Goal: Task Accomplishment & Management: Use online tool/utility

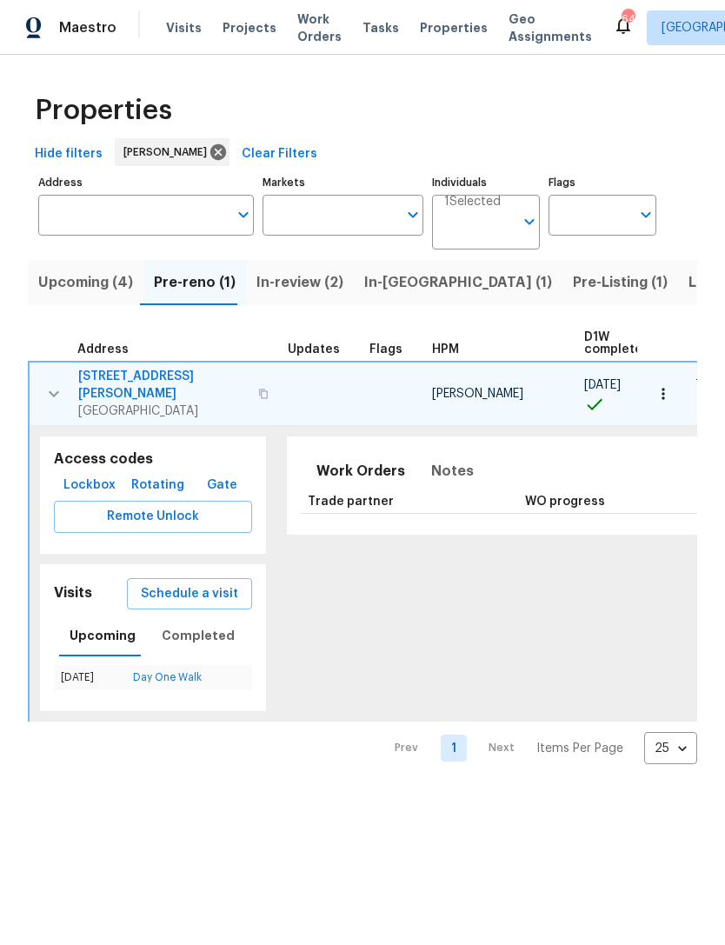
scroll to position [0, 243]
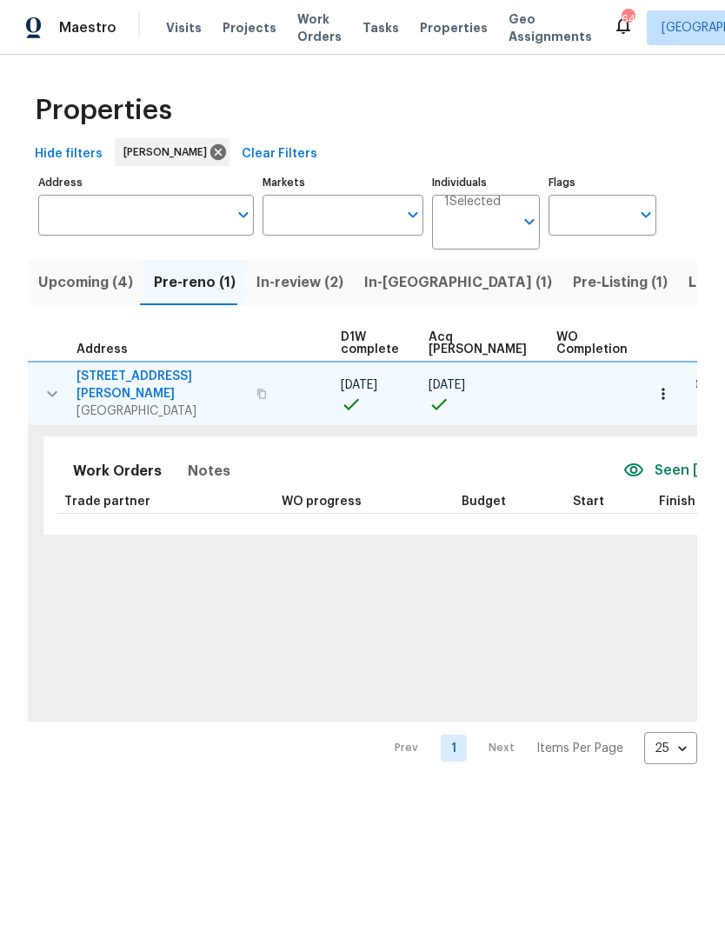
click at [392, 290] on span "In-[GEOGRAPHIC_DATA] (1)" at bounding box center [458, 282] width 188 height 24
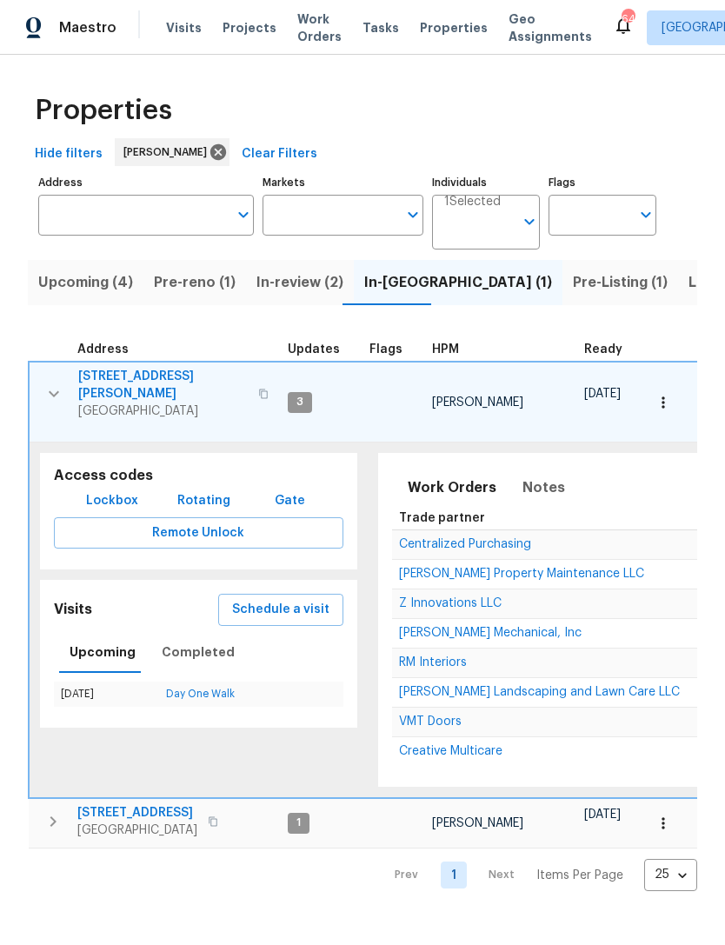
click at [433, 601] on span "Z Innovations LLC" at bounding box center [450, 603] width 103 height 12
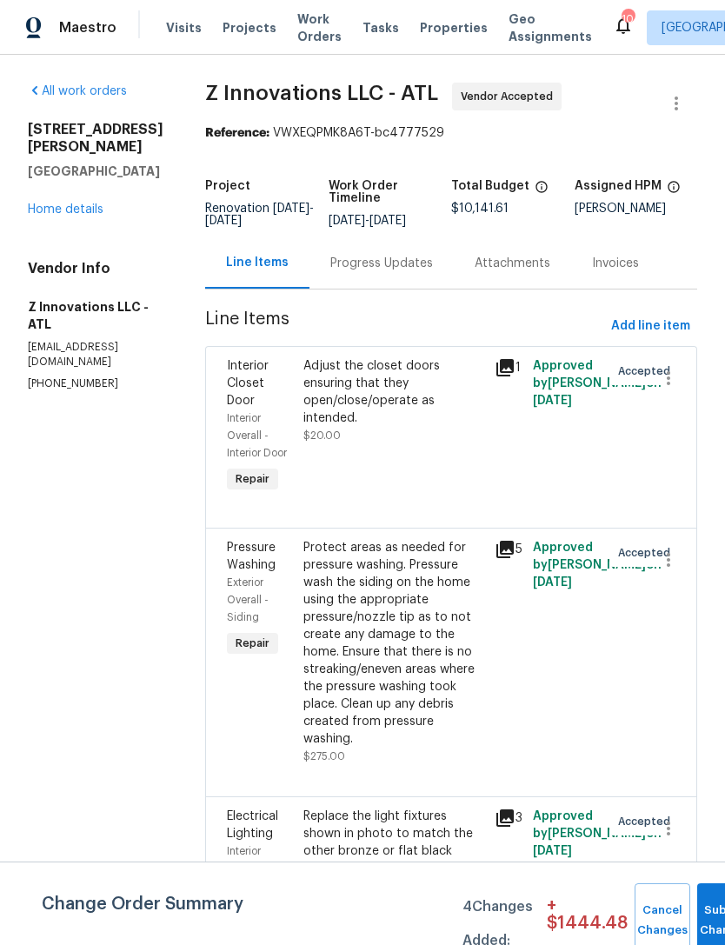
click at [78, 203] on link "Home details" at bounding box center [66, 209] width 76 height 12
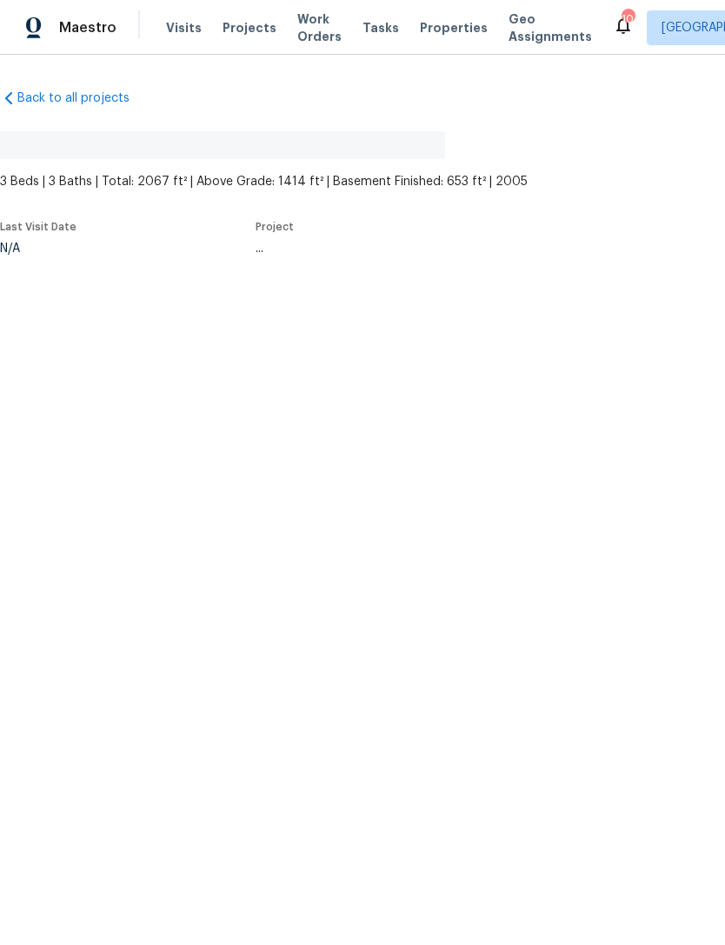
click at [77, 216] on div "Last Visit Date N/A Project ..." at bounding box center [295, 238] width 590 height 54
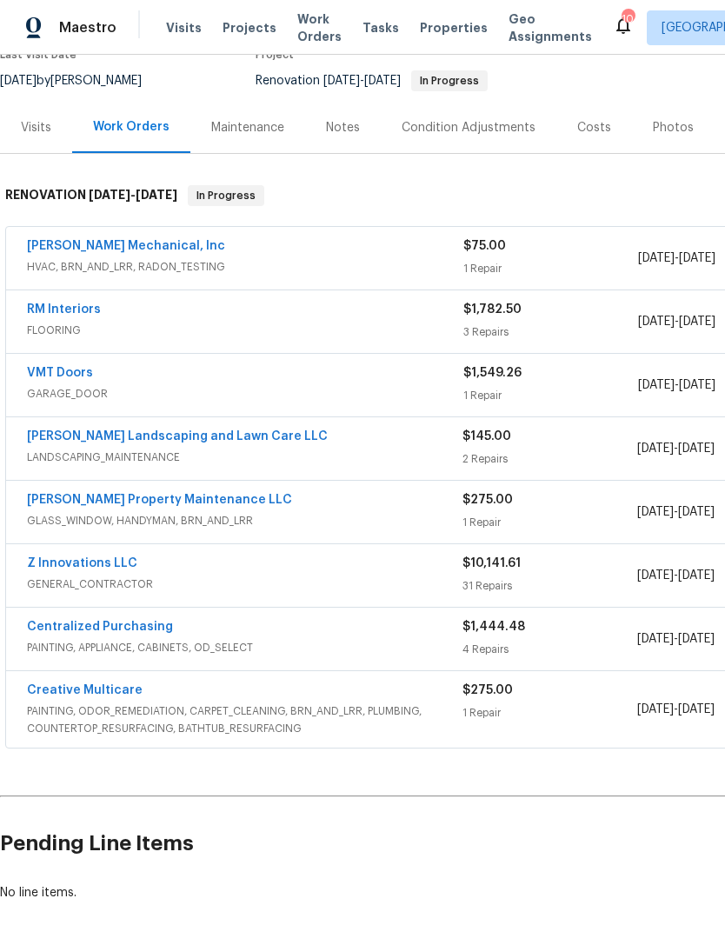
scroll to position [162, 0]
click at [84, 563] on link "Z Innovations LLC" at bounding box center [82, 563] width 110 height 12
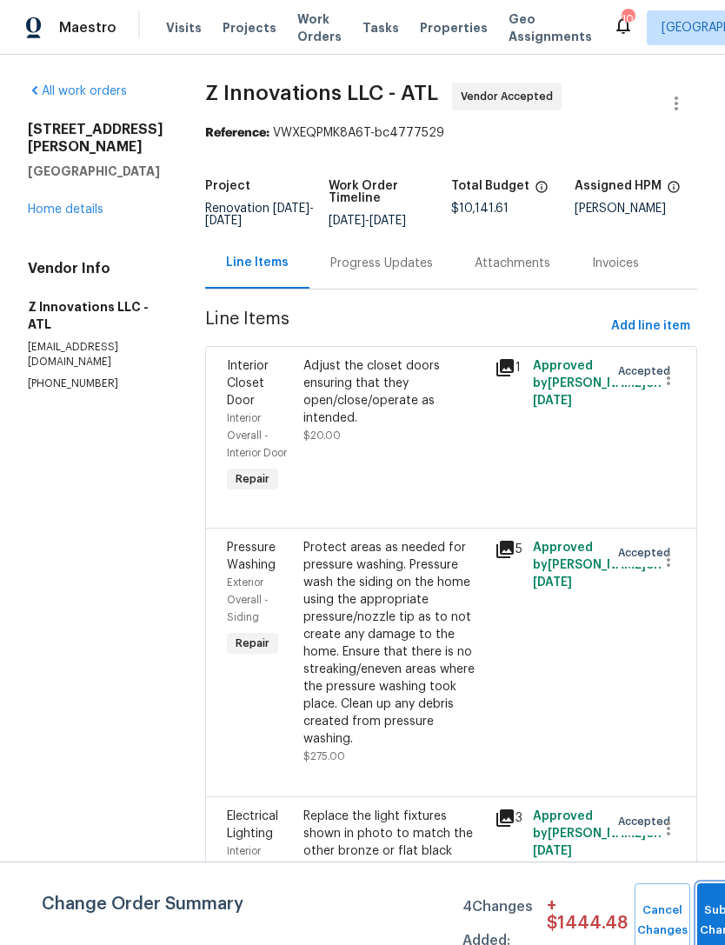
click at [708, 915] on button "Submit Changes" at bounding box center [725, 920] width 56 height 75
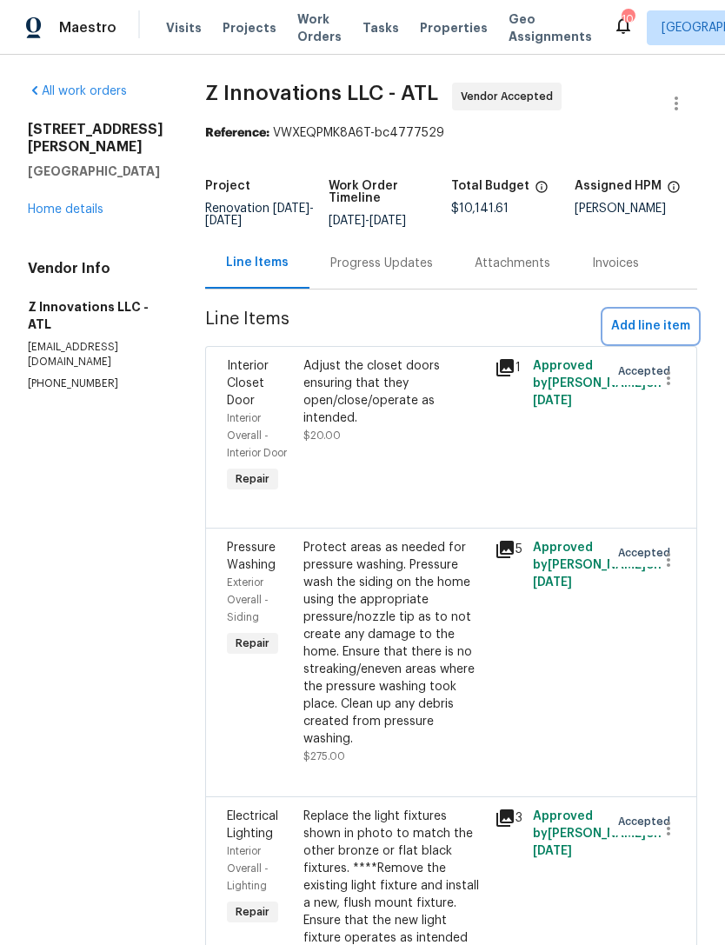
click at [661, 323] on span "Add line item" at bounding box center [650, 327] width 79 height 22
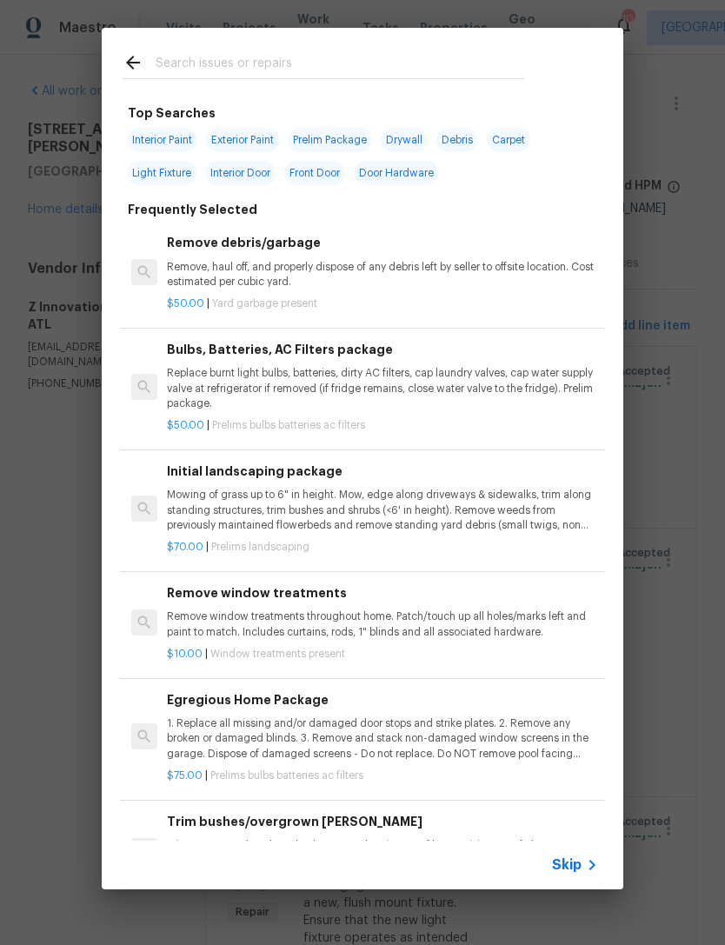
click at [477, 63] on input "text" at bounding box center [340, 65] width 369 height 26
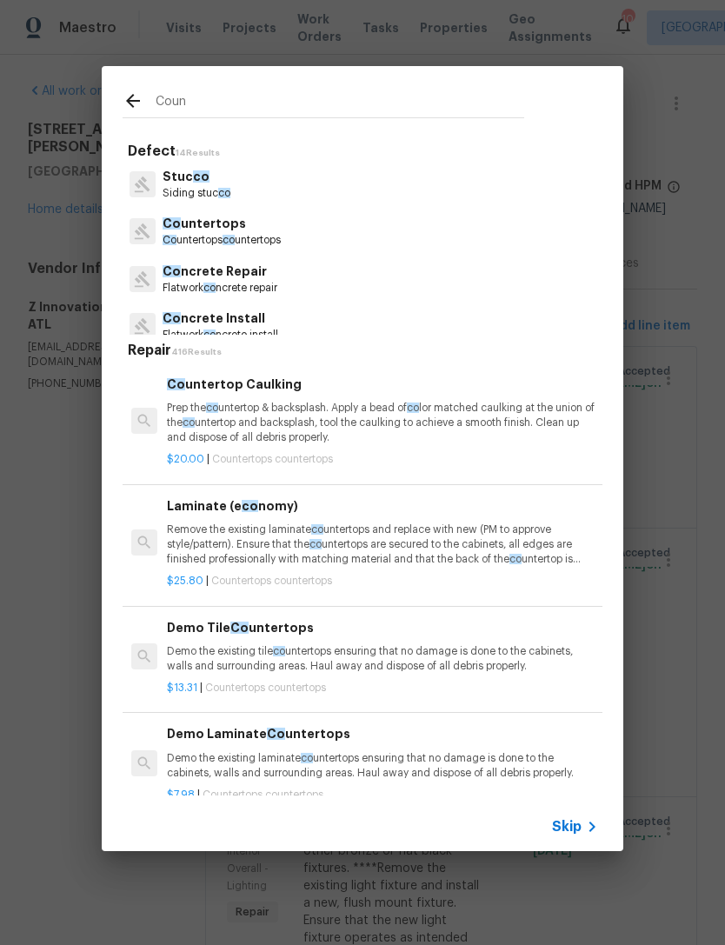
type input "Count"
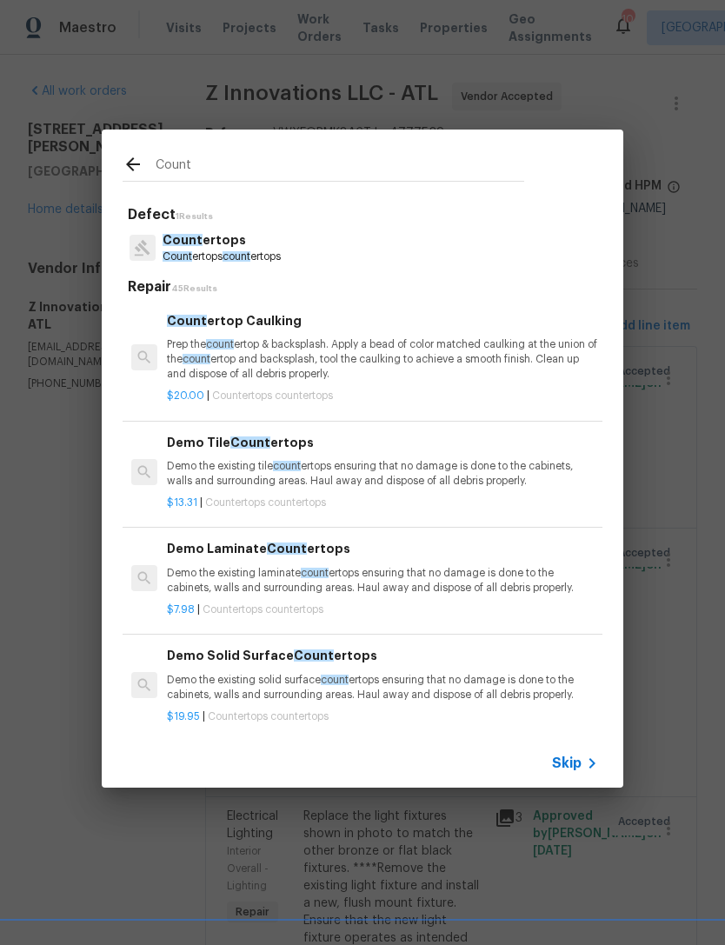
click at [208, 250] on p "Count ertops count ertops" at bounding box center [222, 257] width 118 height 15
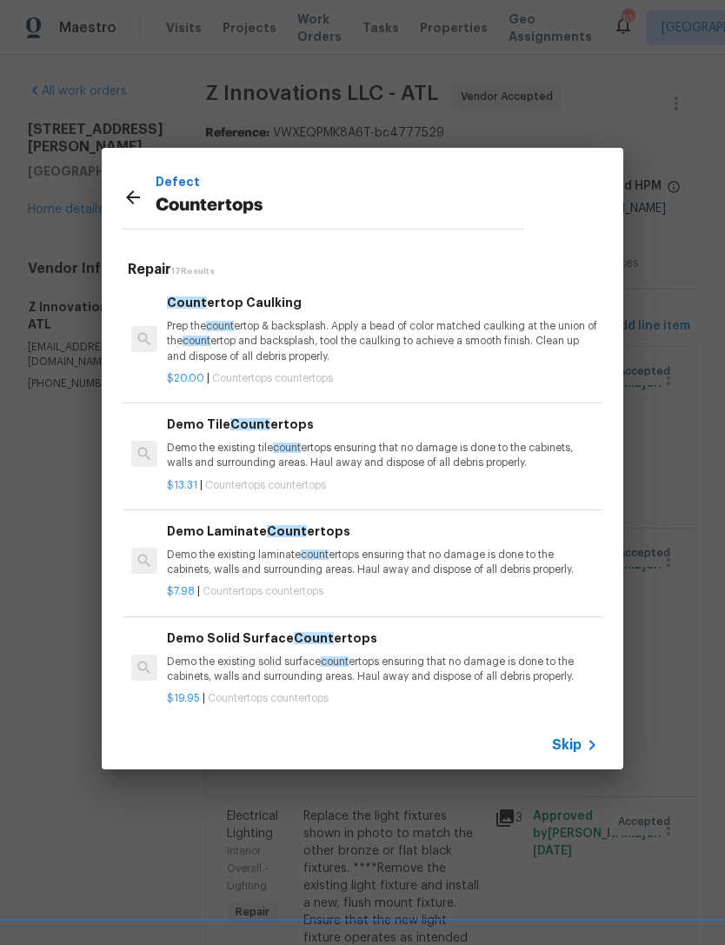
click at [133, 199] on icon at bounding box center [133, 197] width 21 height 21
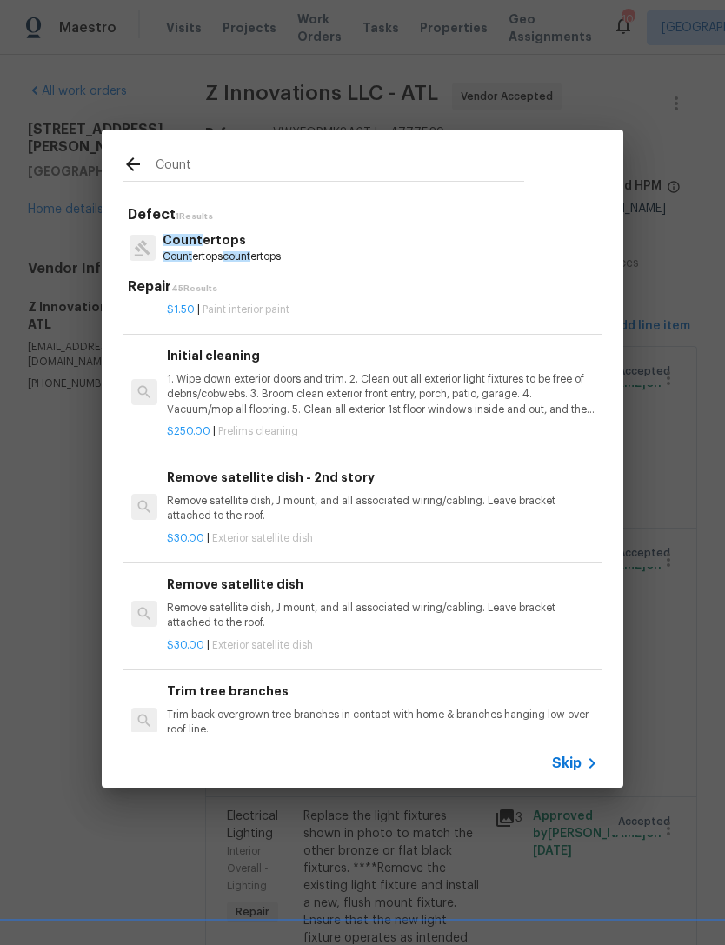
scroll to position [3654, 0]
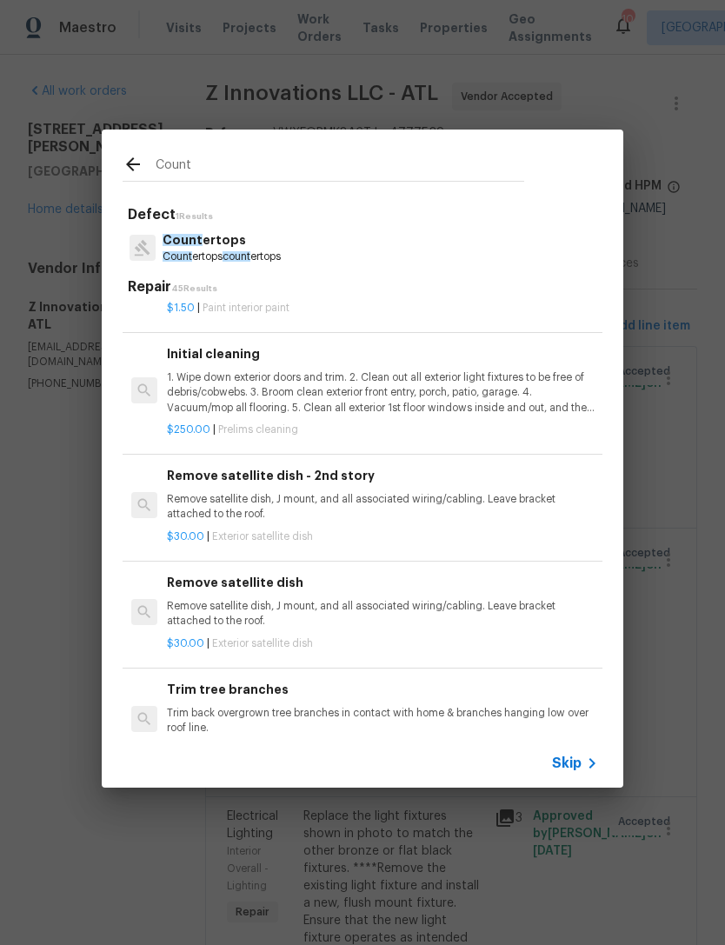
click at [209, 164] on input "Count" at bounding box center [340, 168] width 369 height 26
type input "C"
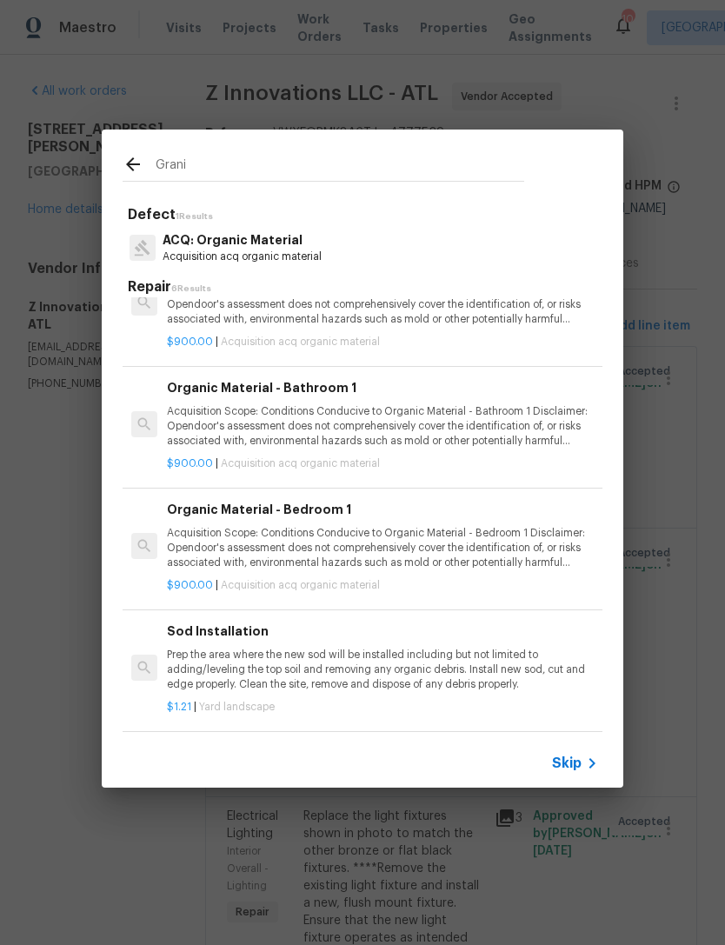
scroll to position [293, 0]
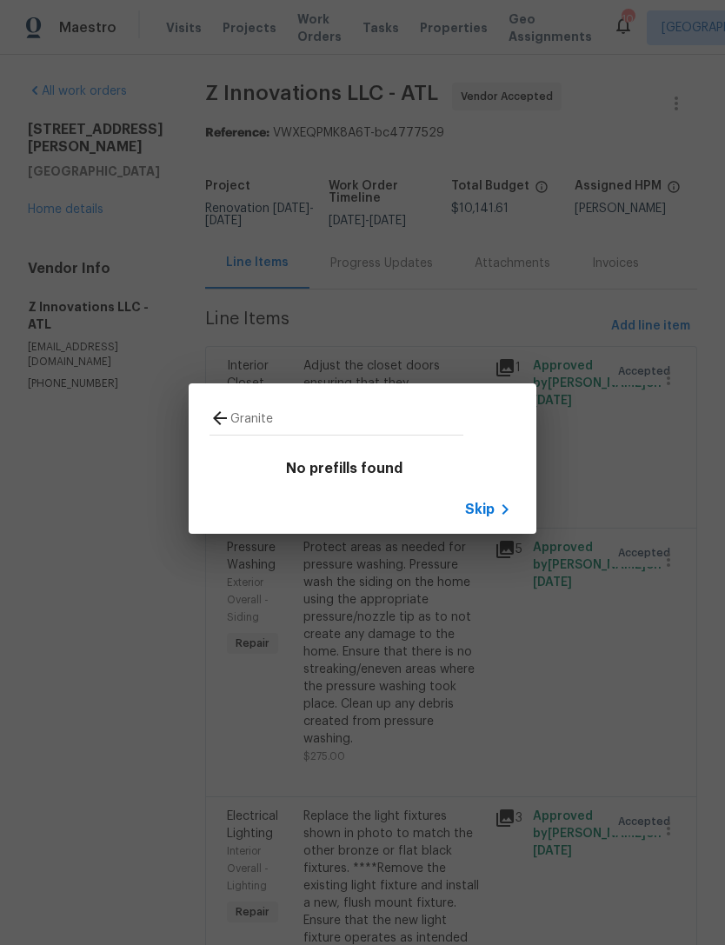
click at [232, 421] on input "Granite" at bounding box center [346, 421] width 233 height 26
type input "Granite"
click at [639, 543] on div "Granite No prefills found Skip" at bounding box center [362, 458] width 725 height 917
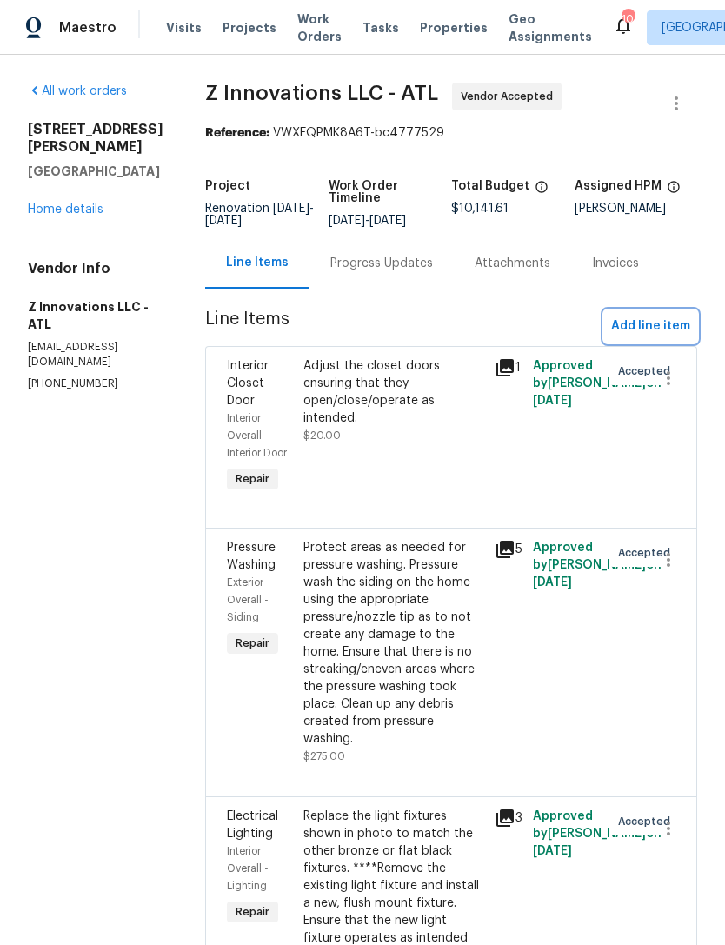
click at [665, 327] on span "Add line item" at bounding box center [650, 327] width 79 height 22
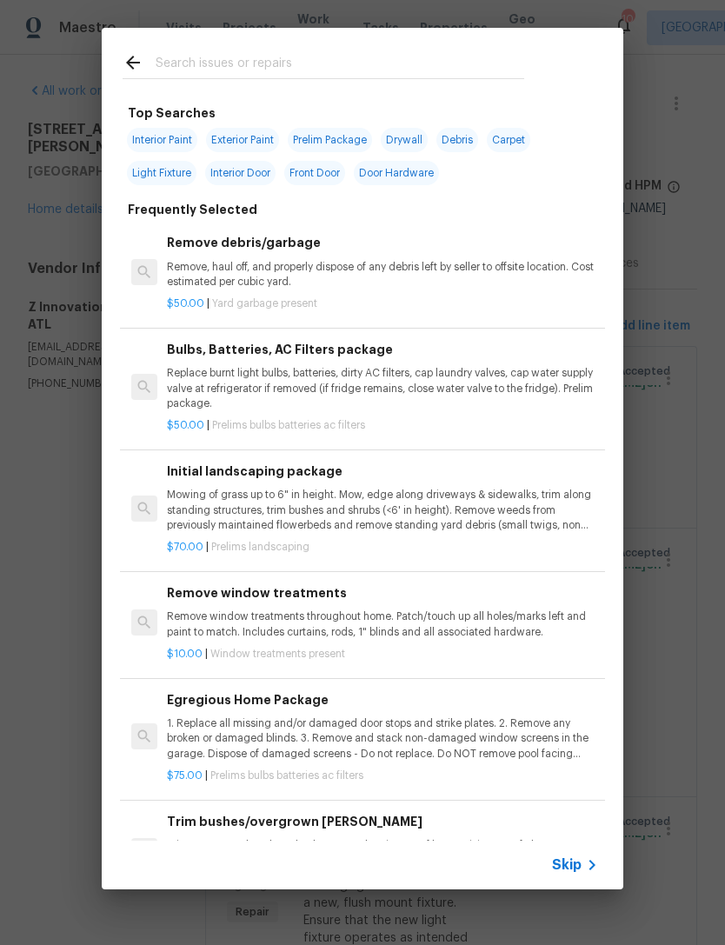
click at [192, 58] on input "text" at bounding box center [340, 65] width 369 height 26
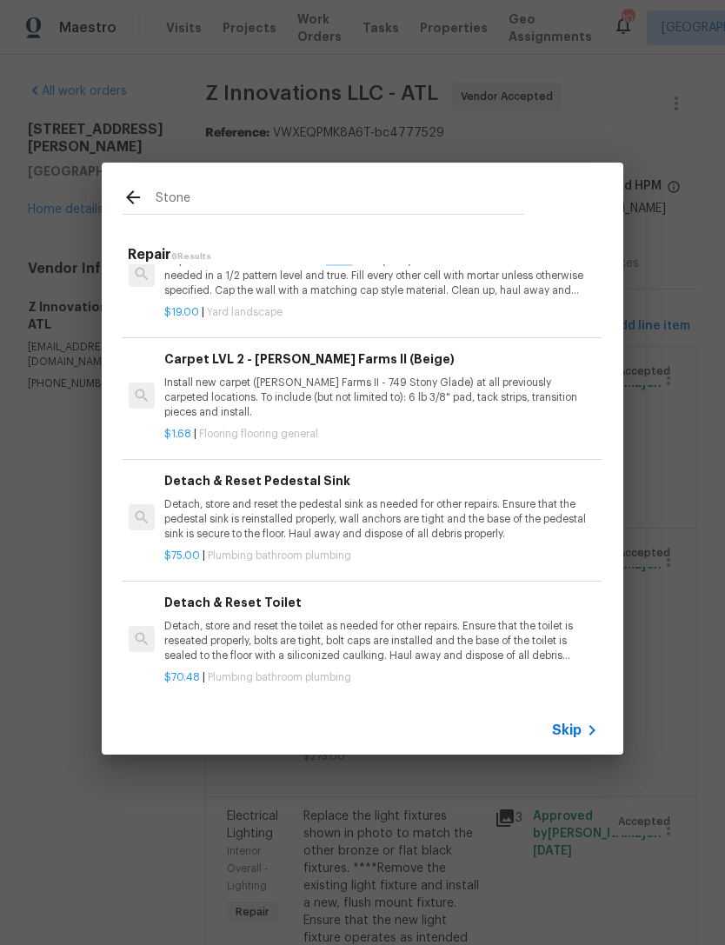
scroll to position [263, 3]
type input "S"
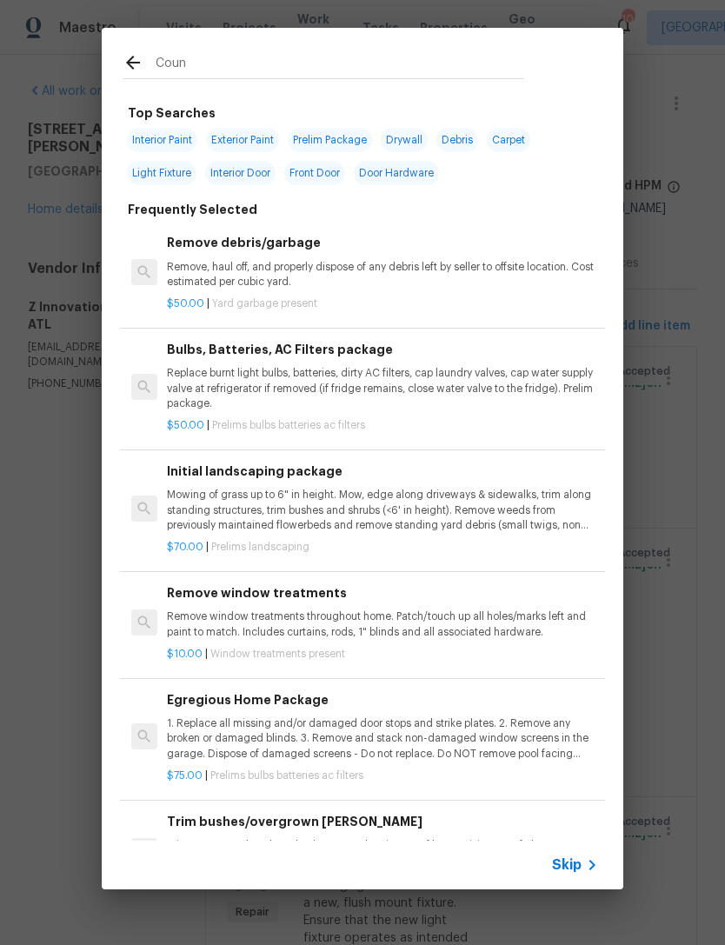
type input "Count"
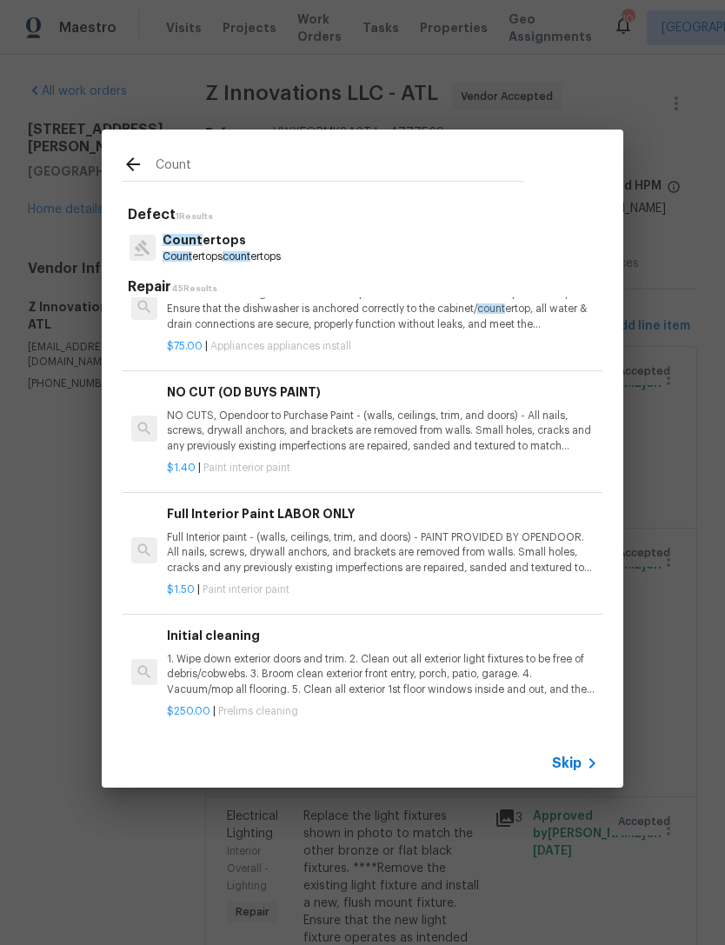
scroll to position [0, 0]
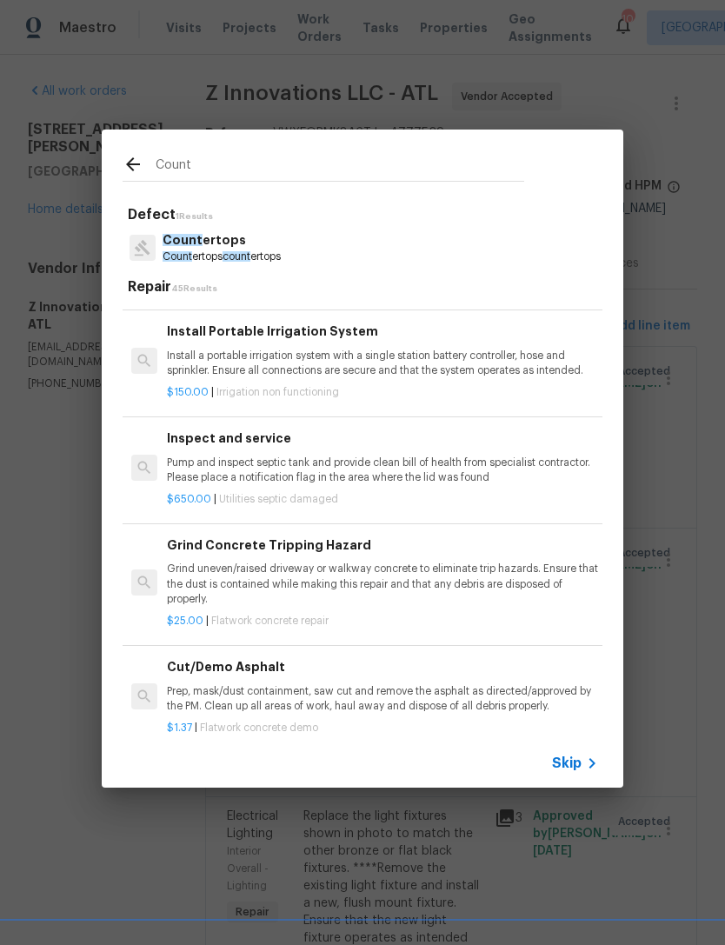
click at [199, 240] on p "Count ertops" at bounding box center [222, 240] width 118 height 18
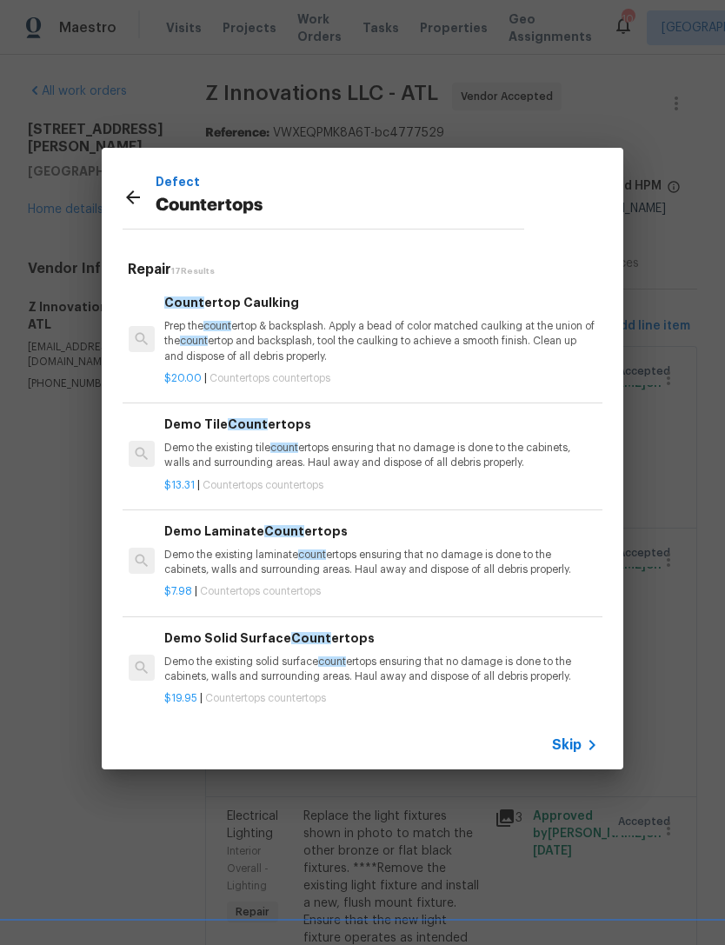
scroll to position [0, 3]
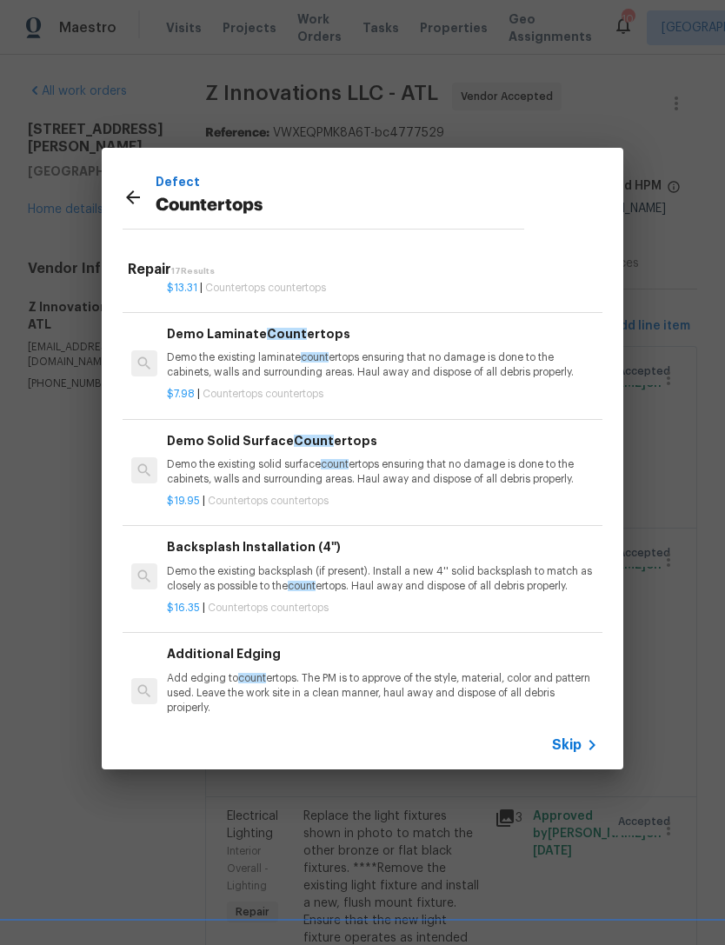
click at [233, 367] on p "Demo the existing laminate count ertops ensuring that no damage is done to the …" at bounding box center [382, 365] width 431 height 30
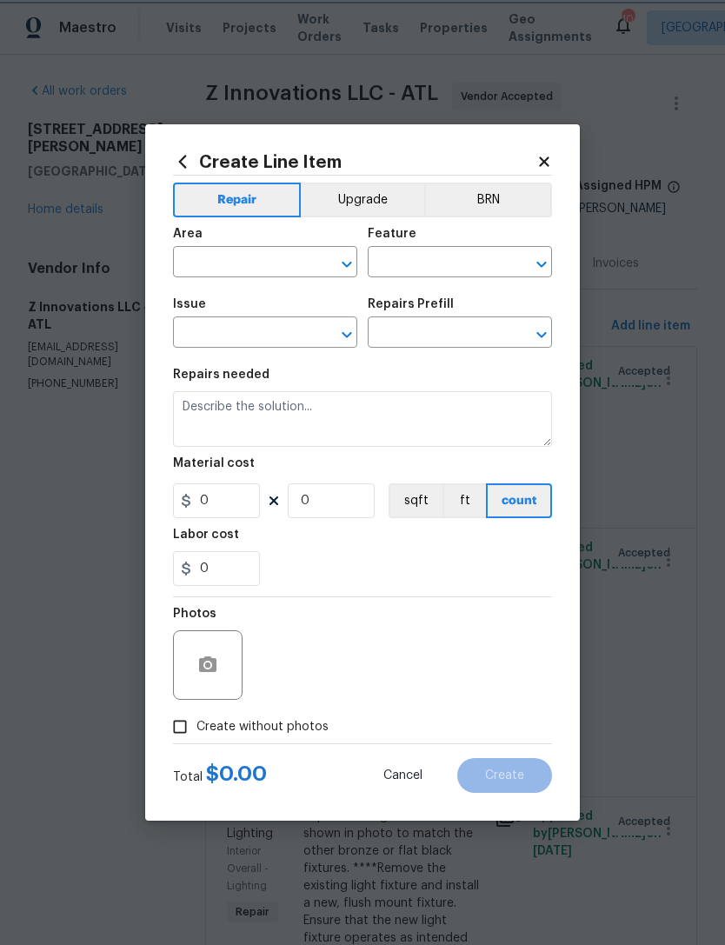
type input "Countertops"
type textarea "Demo the existing laminate countertops ensuring that no damage is done to the c…"
type input "1"
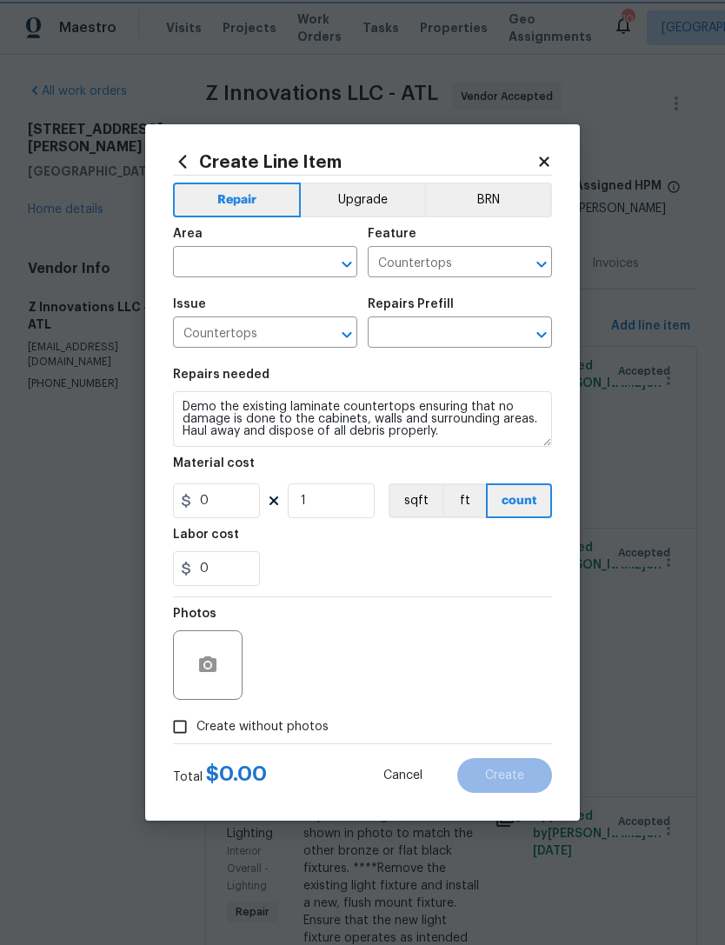
type input "Demo Laminate Countertops $7.98"
type input "7.98"
click at [233, 655] on div at bounding box center [208, 665] width 70 height 70
click at [226, 657] on button "button" at bounding box center [208, 665] width 42 height 42
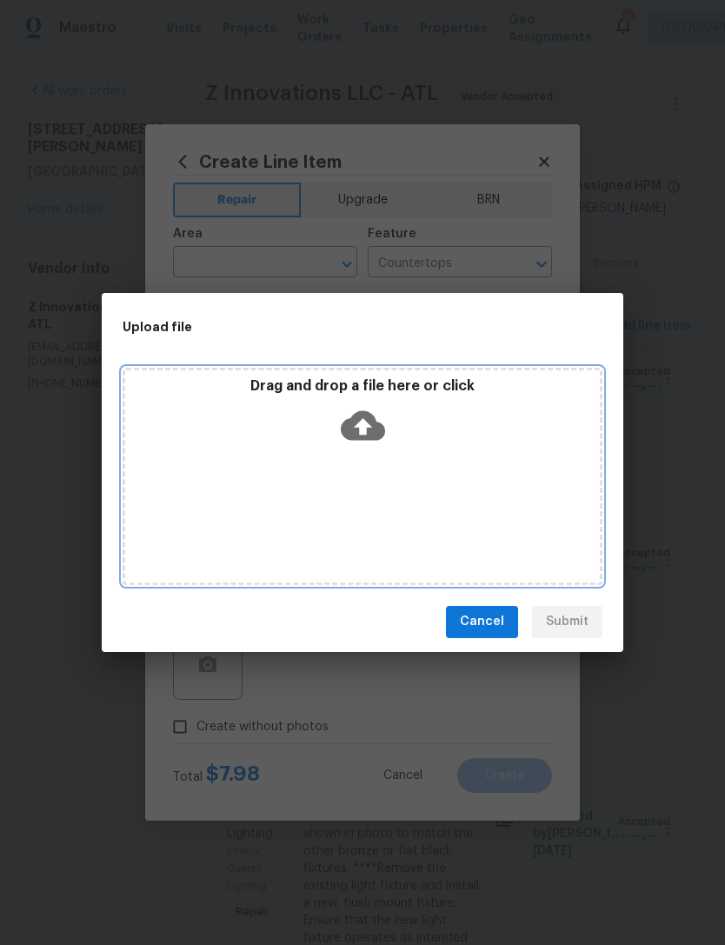
click at [377, 419] on icon at bounding box center [363, 425] width 44 height 44
